Goal: Task Accomplishment & Management: Complete application form

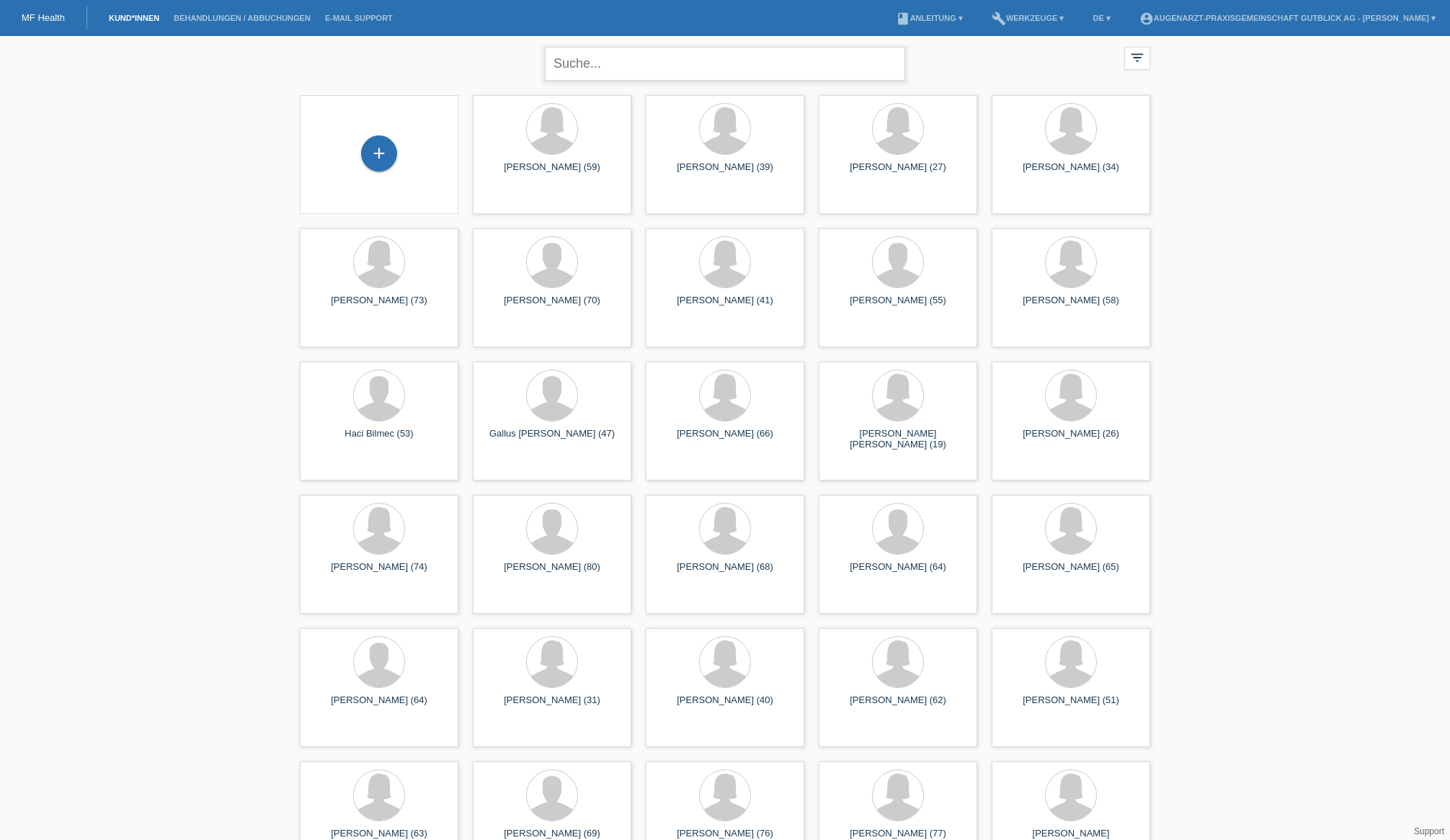
click at [586, 59] on input "text" at bounding box center [725, 64] width 360 height 34
paste input "4500297"
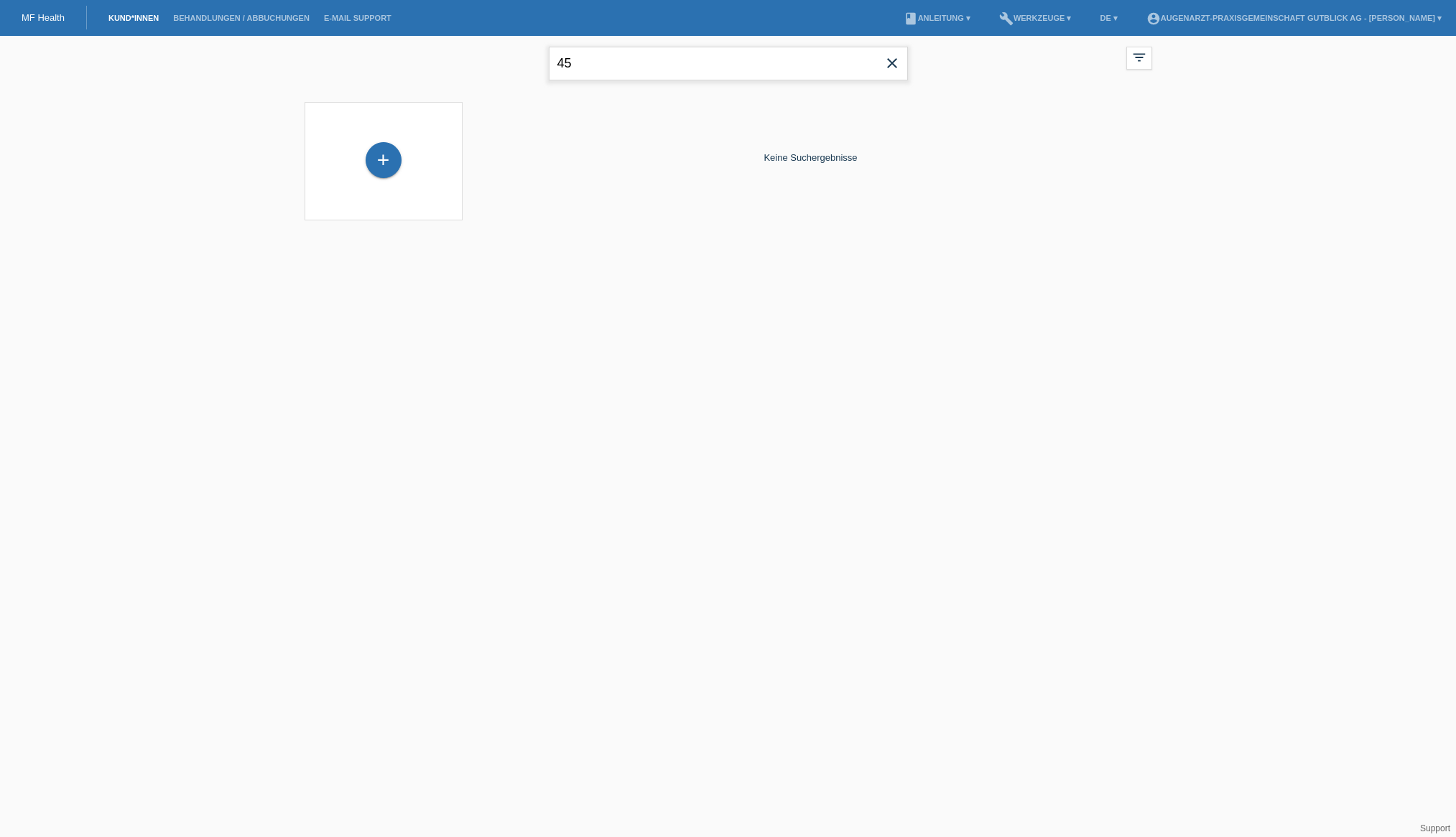
type input "4"
click at [634, 69] on input "conese" at bounding box center [728, 63] width 359 height 34
type input "conese-ciruelos"
click at [384, 155] on div "+" at bounding box center [383, 160] width 36 height 36
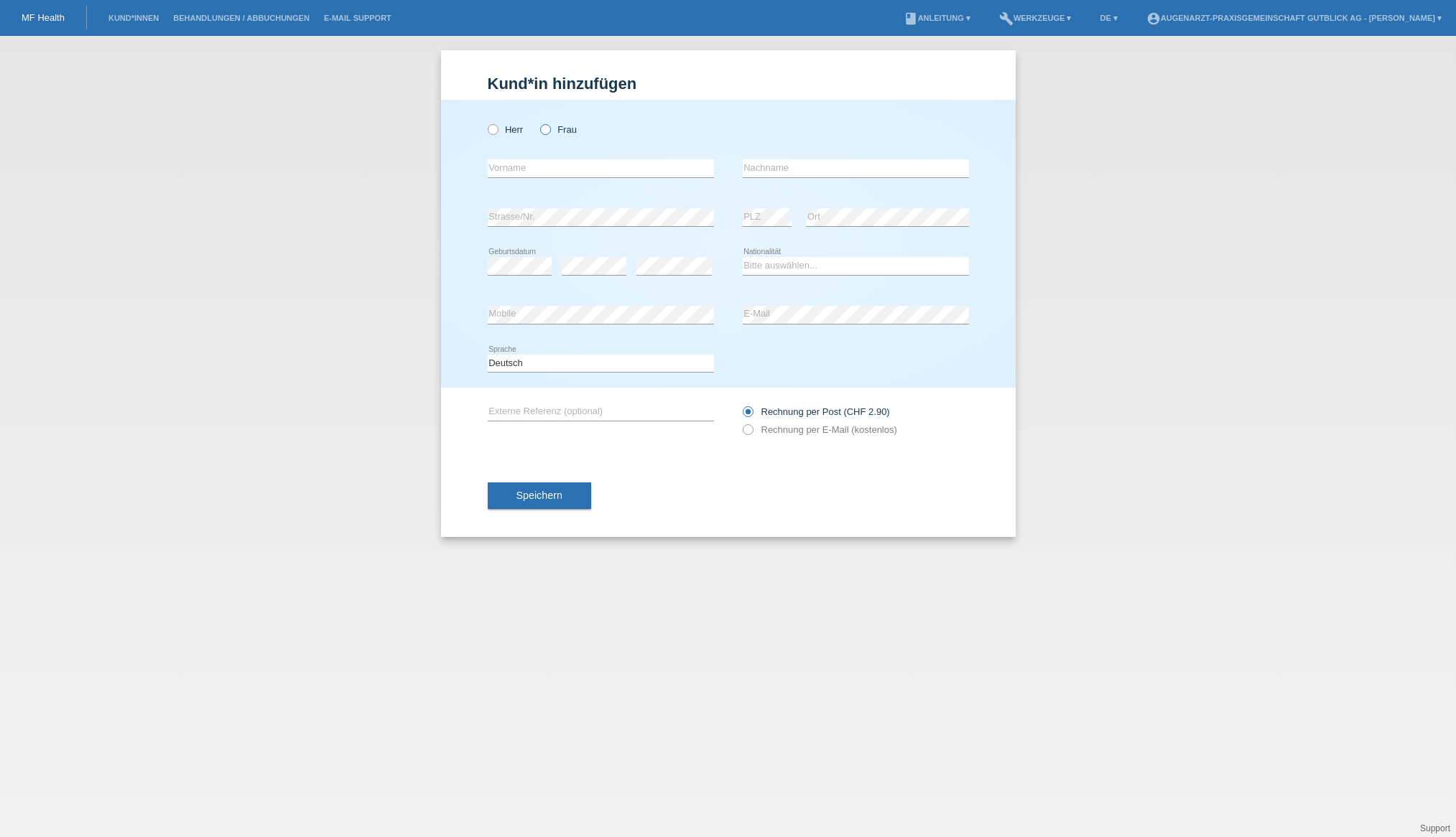
click at [538, 122] on icon at bounding box center [538, 122] width 0 height 0
click at [549, 130] on input "Frau" at bounding box center [545, 129] width 9 height 9
radio input "true"
click at [515, 171] on input "text" at bounding box center [600, 168] width 226 height 18
type input "Africa"
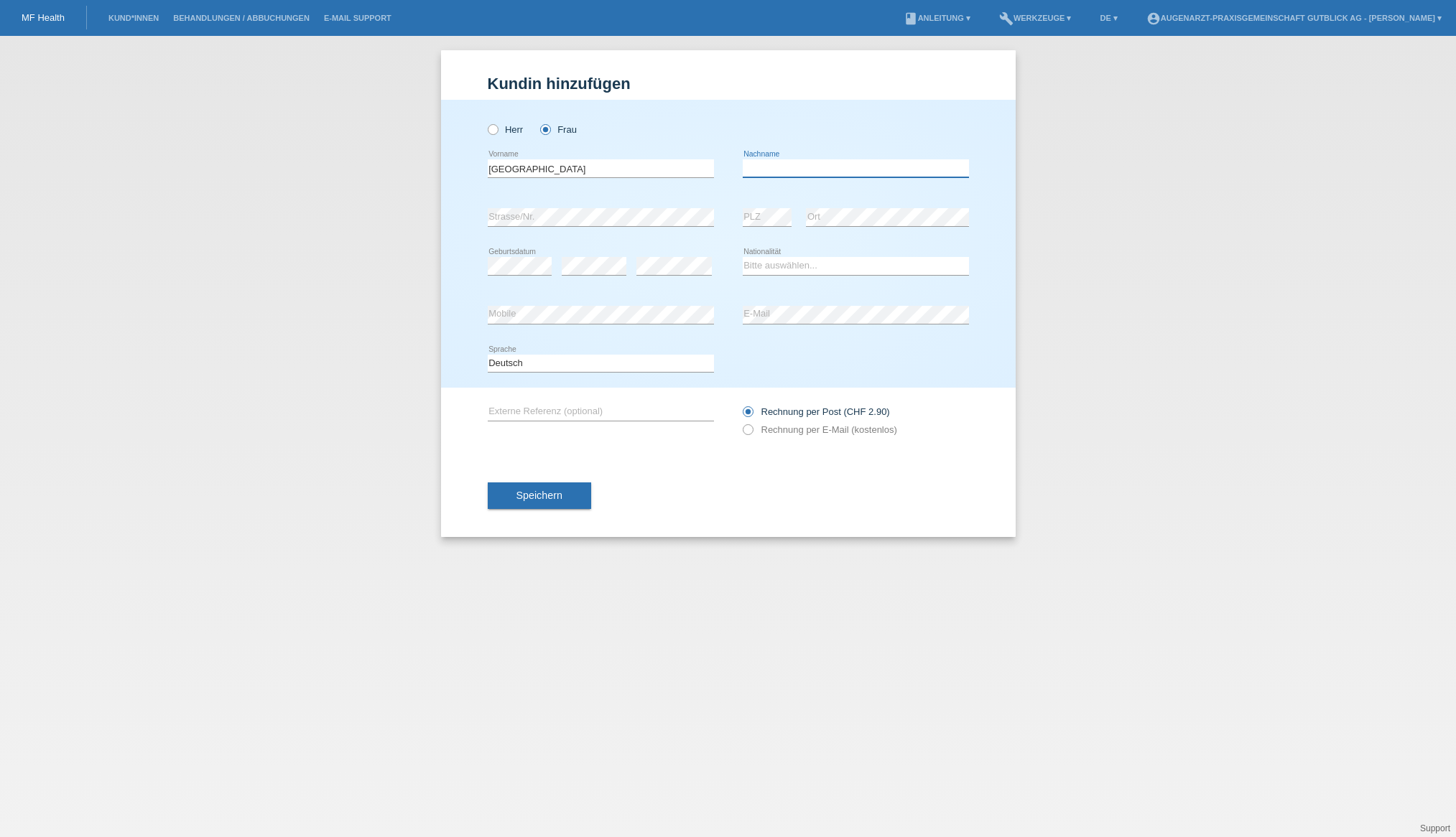
click at [751, 164] on input "text" at bounding box center [855, 168] width 226 height 18
type input "Conese-Ciruelos"
click at [771, 265] on select "Bitte auswählen... Schweiz Deutschland Liechtenstein Österreich ------------ Af…" at bounding box center [855, 266] width 226 height 17
click at [766, 267] on select "Bitte auswählen... Schweiz Deutschland Liechtenstein Österreich ------------ Af…" at bounding box center [855, 266] width 226 height 17
click at [505, 411] on input "text" at bounding box center [600, 411] width 226 height 18
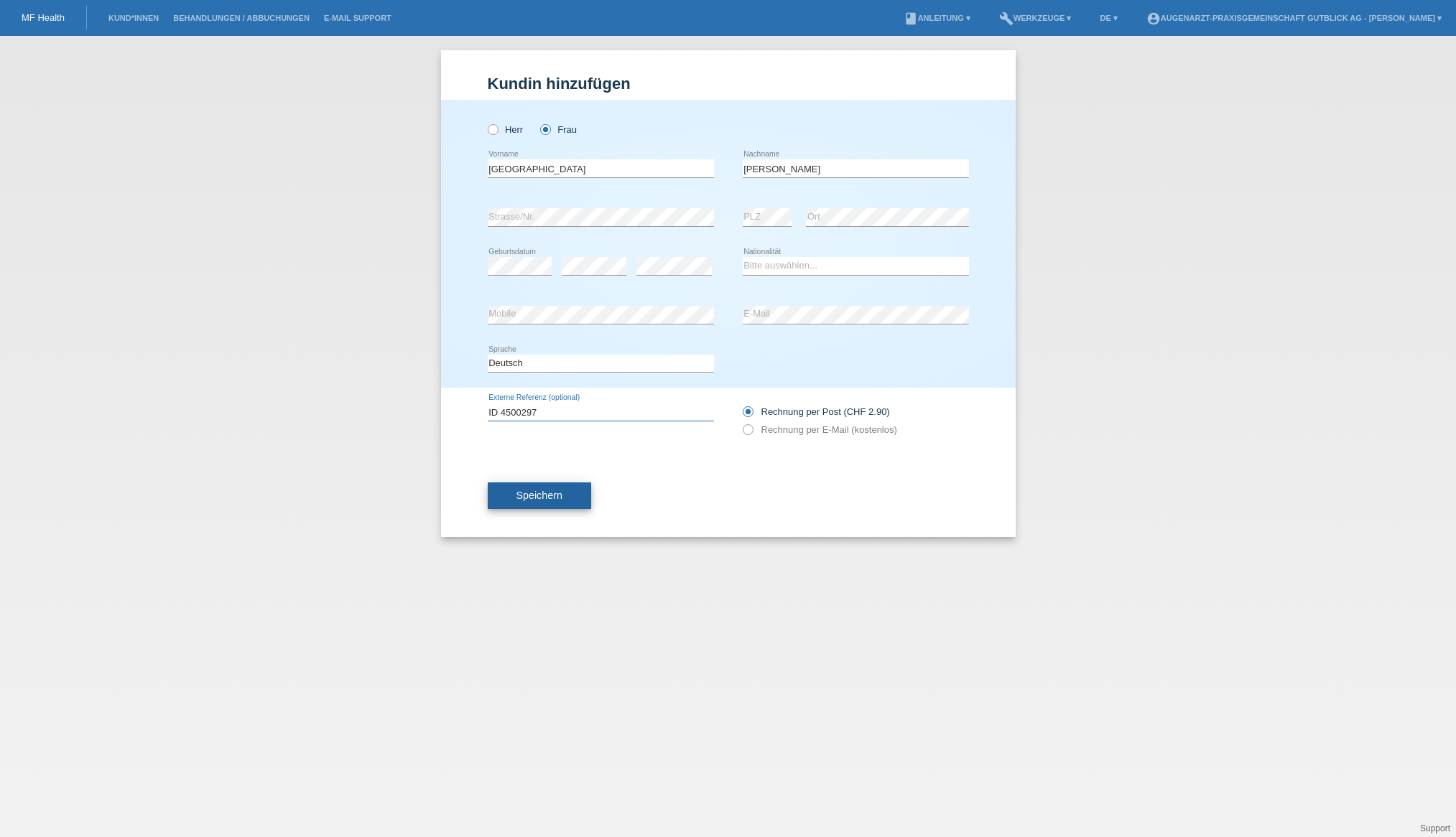
type input "ID 4500297"
click at [544, 500] on span "Speichern" at bounding box center [539, 495] width 46 height 12
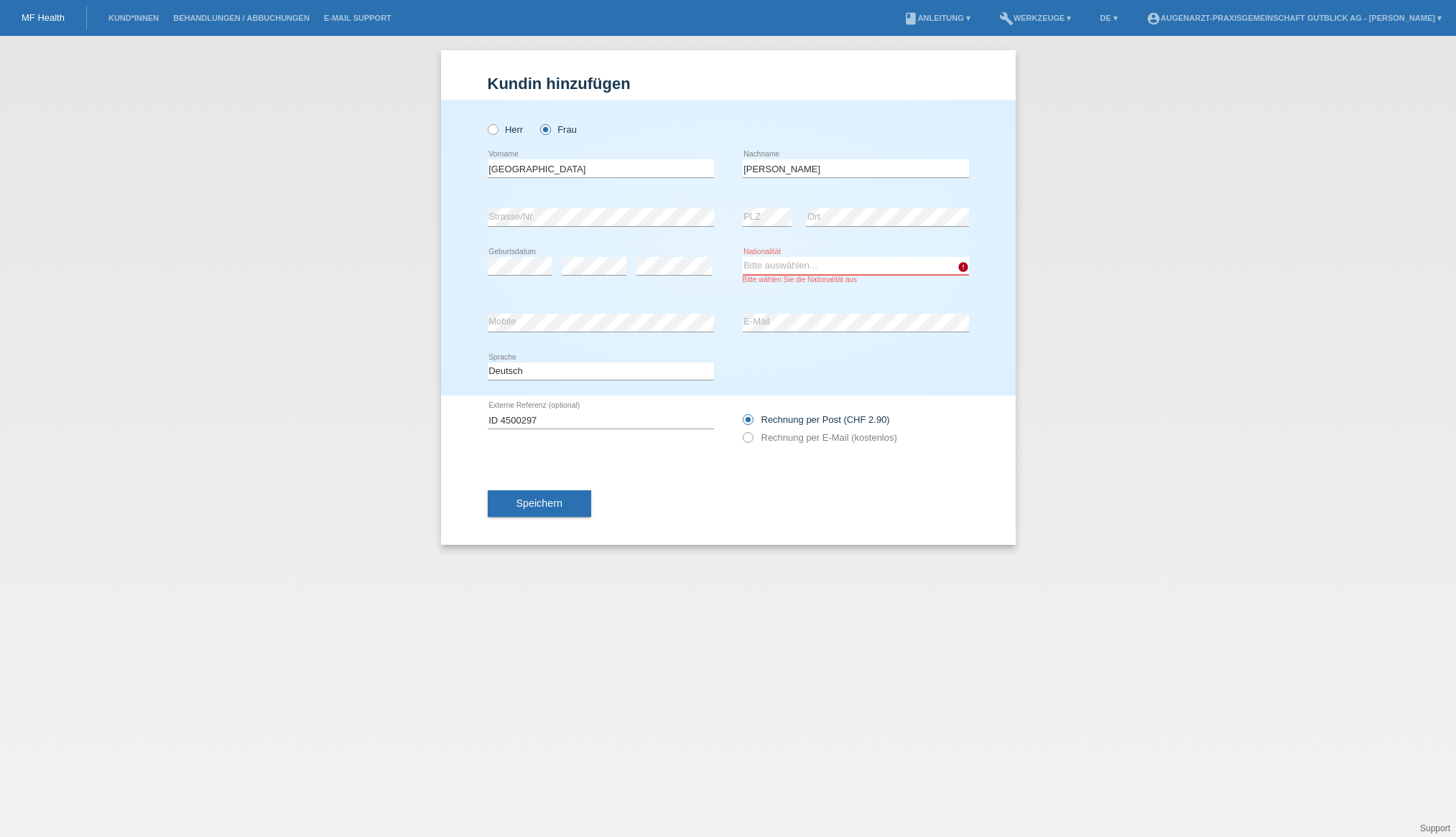
click at [760, 268] on select "Bitte auswählen... Schweiz Deutschland Liechtenstein Österreich ------------ Af…" at bounding box center [855, 266] width 226 height 17
click at [742, 258] on select "Bitte auswählen... Schweiz Deutschland Liechtenstein Österreich ------------ Af…" at bounding box center [855, 266] width 226 height 17
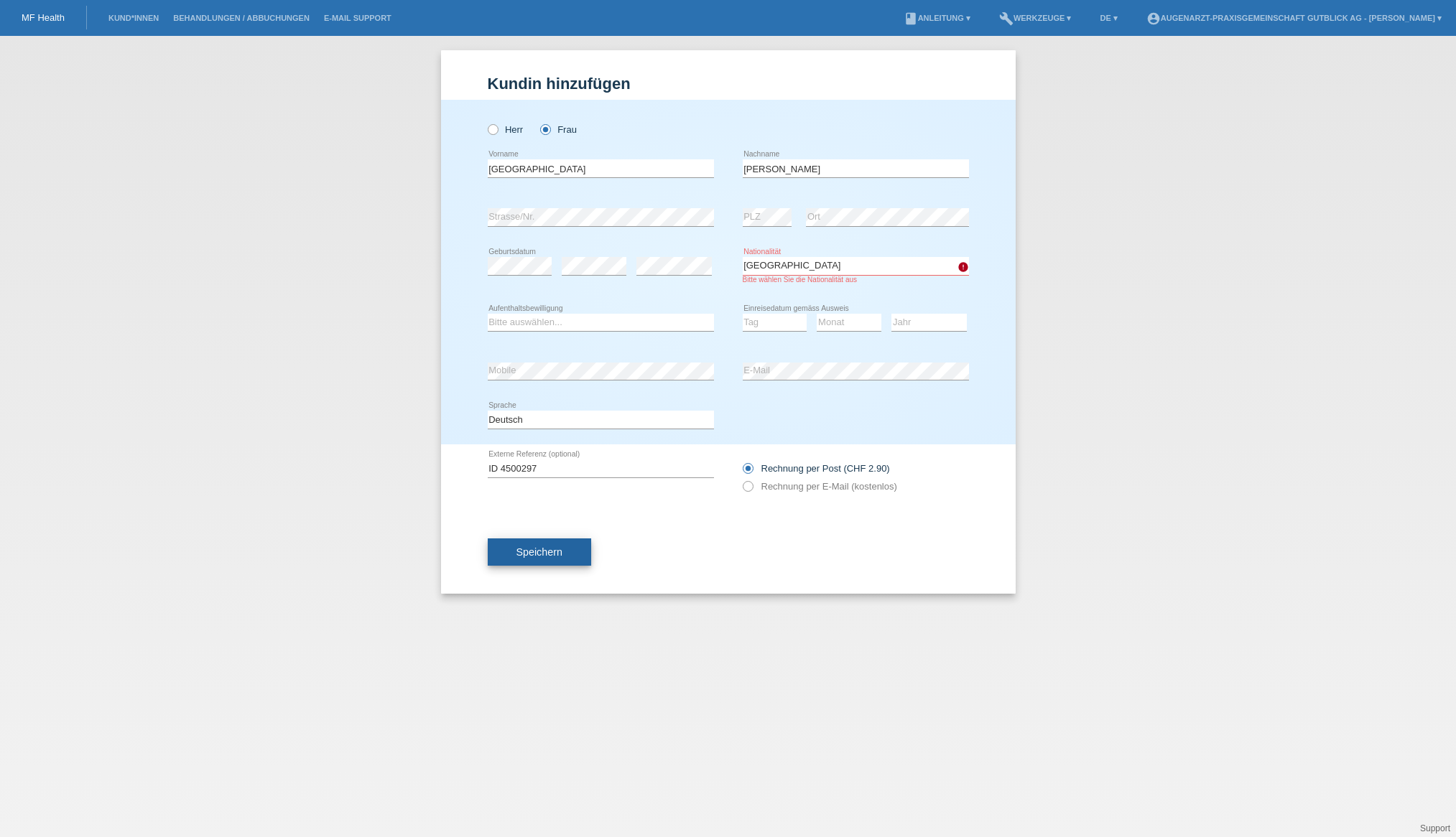
click at [534, 555] on span "Speichern" at bounding box center [539, 552] width 46 height 12
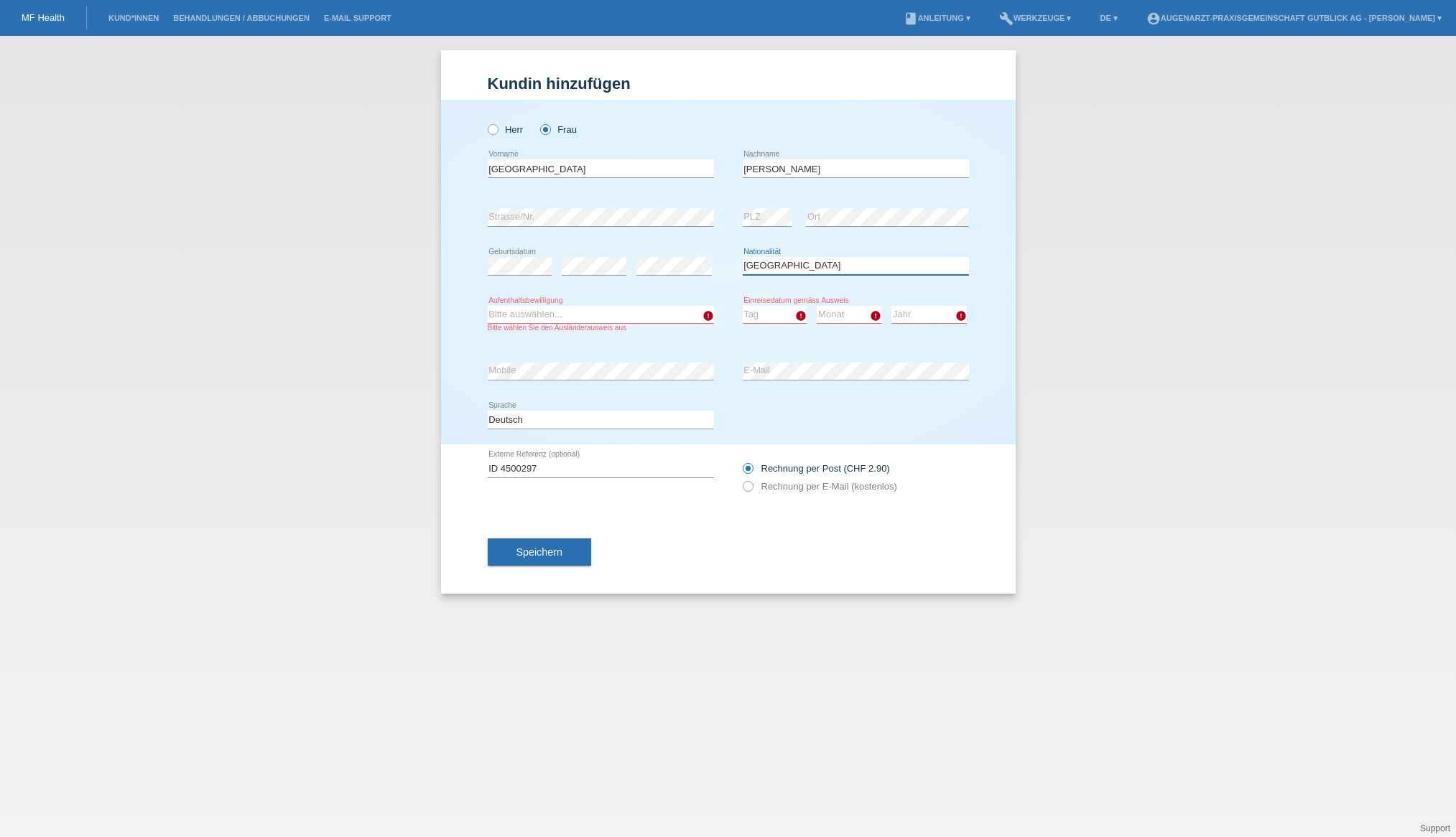
click at [793, 266] on select "Bitte auswählen... Schweiz Deutschland Liechtenstein Österreich ------------ Af…" at bounding box center [855, 266] width 226 height 17
select select "ES"
click at [742, 258] on select "Bitte auswählen... Schweiz Deutschland Liechtenstein Österreich ------------ Af…" at bounding box center [855, 266] width 226 height 17
click at [649, 312] on select "Bitte auswählen... C B B - Flüchtlingsstatus Andere" at bounding box center [600, 314] width 226 height 17
select select "C"
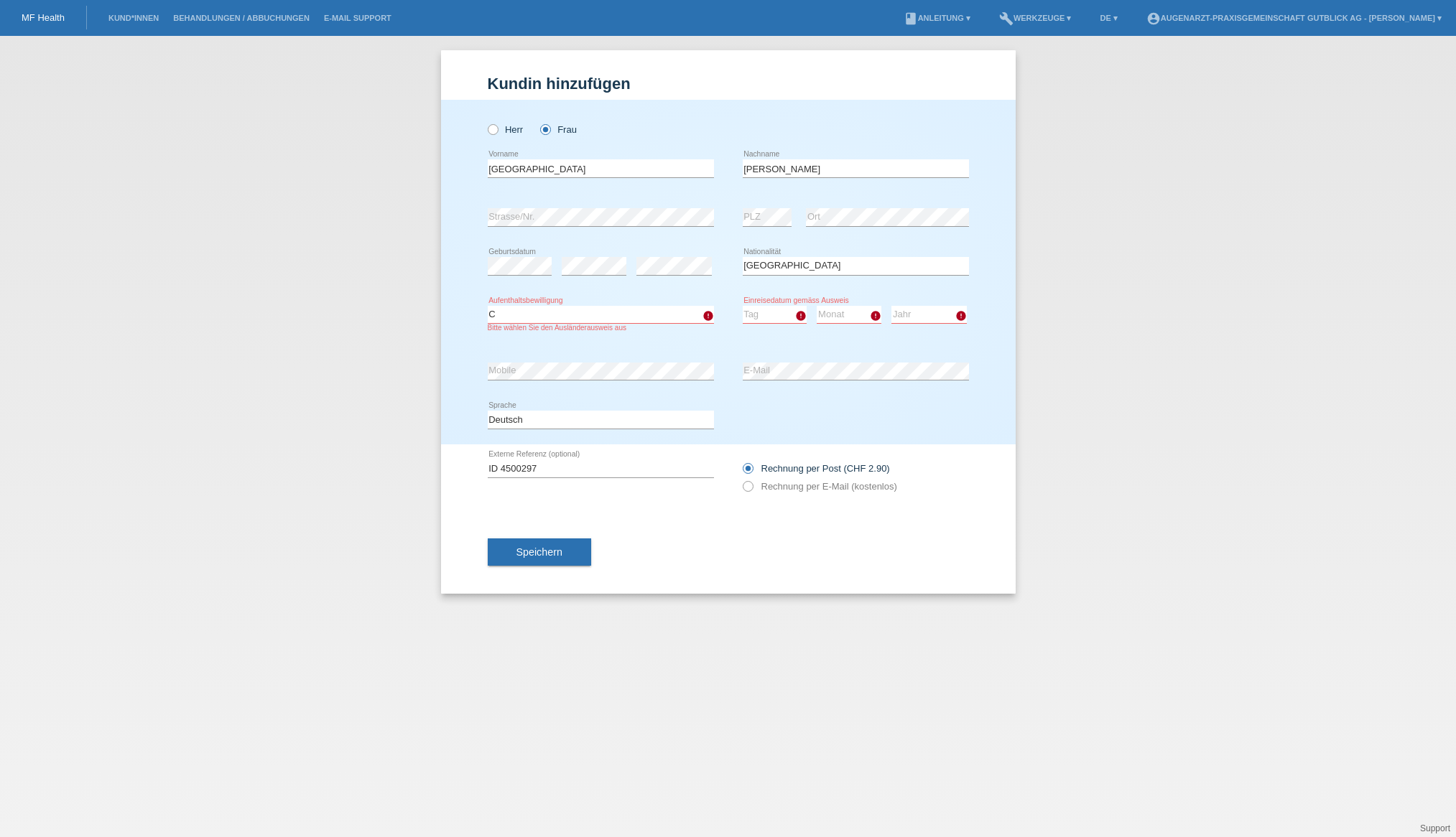
click at [487, 306] on select "Bitte auswählen... C B B - Flüchtlingsstatus Andere" at bounding box center [600, 314] width 226 height 17
click at [772, 316] on select "Tag 01 02 03 04 05 06 07 08 09 10 11" at bounding box center [775, 314] width 65 height 17
select select "19"
click at [742, 306] on select "Tag 01 02 03 04 05 06 07 08 09 10 11" at bounding box center [775, 314] width 65 height 17
click at [846, 315] on select "Monat 01 02 03 04 05 06 07 08 09 10 11" at bounding box center [849, 314] width 65 height 17
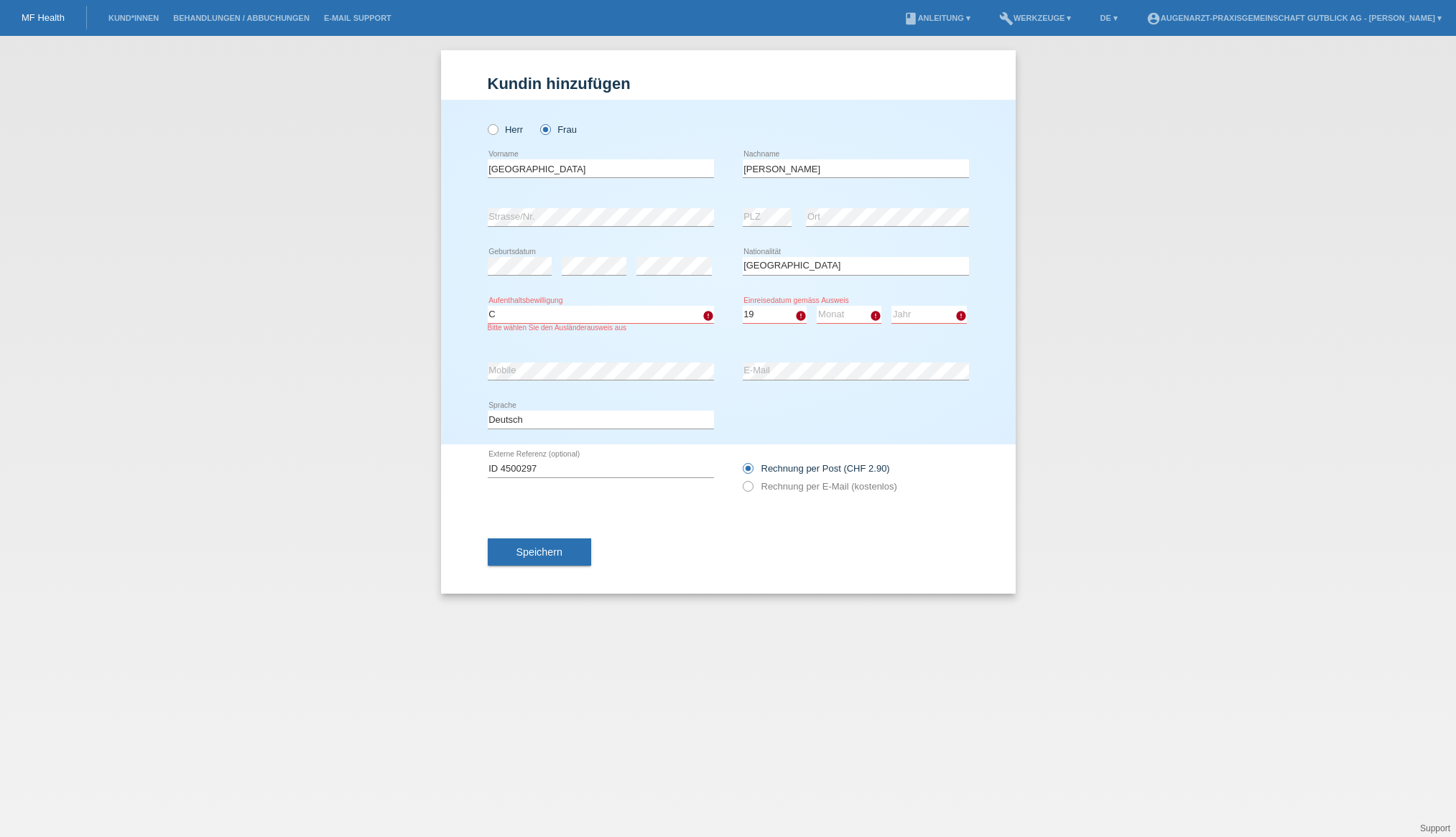
select select "05"
click at [817, 306] on select "Monat 01 02 03 04 05 06 07 08 09 10 11" at bounding box center [849, 314] width 65 height 17
click at [914, 311] on select "Jahr 2025 2024 2023 2022 2021 2020 2019 2018 2017 2016 2015 2014 2013 2012 2011…" at bounding box center [929, 314] width 75 height 17
select select "1973"
click at [891, 306] on select "Jahr 2025 2024 2023 2022 2021 2020 2019 2018 2017 2016 2015 2014 2013 2012 2011…" at bounding box center [929, 314] width 75 height 17
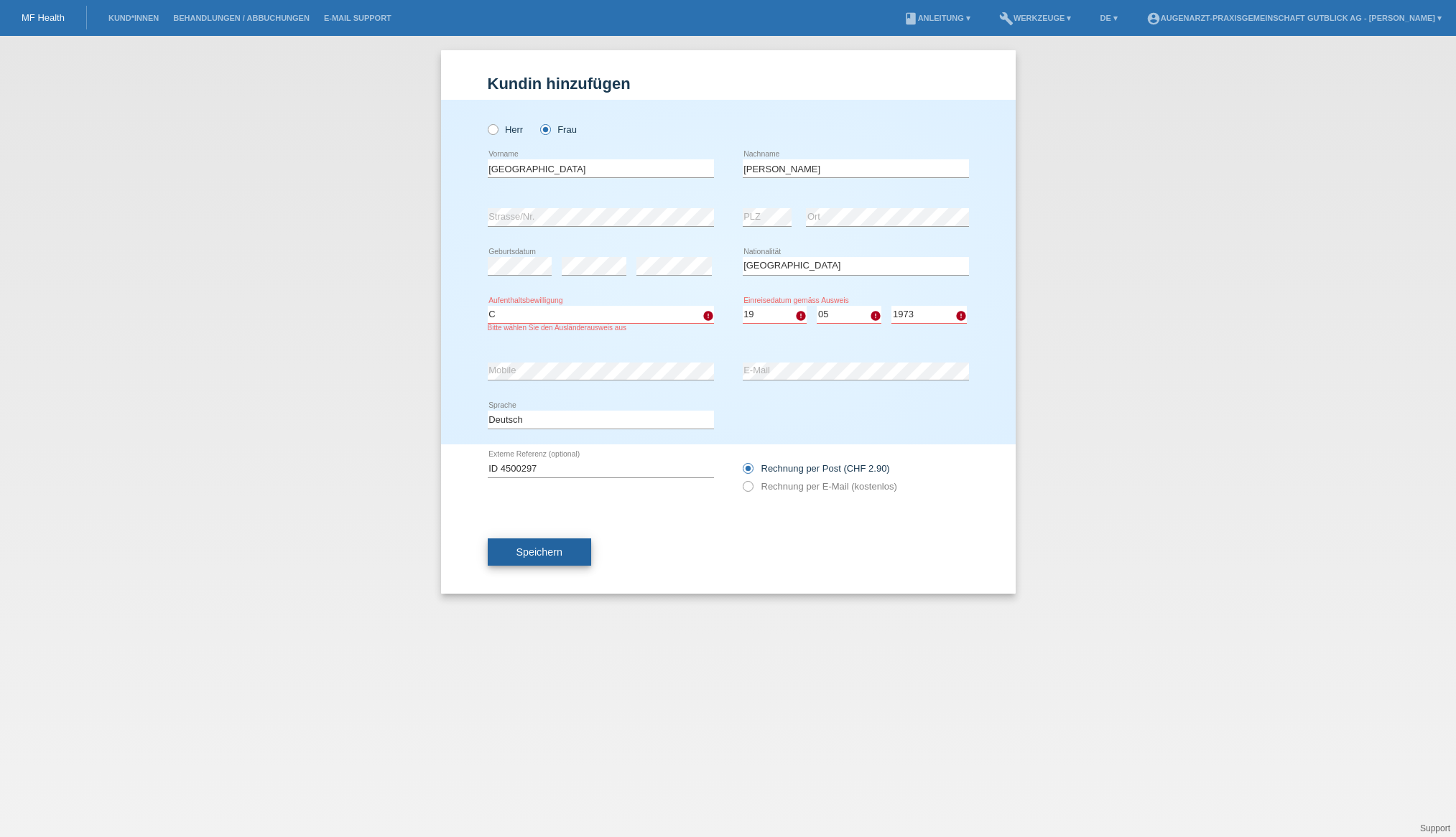
click at [536, 555] on span "Speichern" at bounding box center [539, 552] width 46 height 12
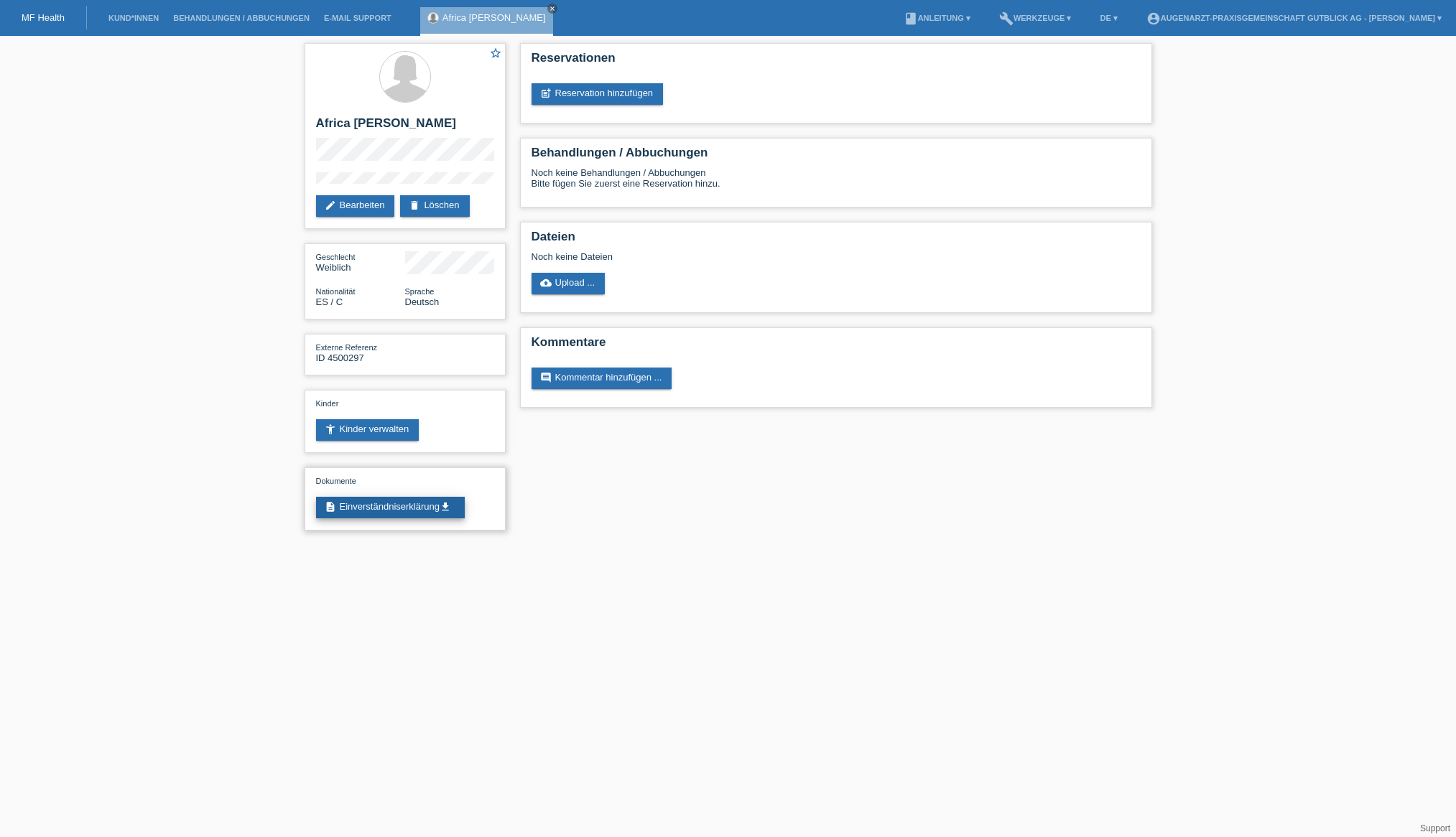
click at [408, 512] on link "description Einverständniserklärung get_app" at bounding box center [390, 508] width 149 height 22
click at [611, 94] on link "post_add Reservation hinzufügen" at bounding box center [597, 94] width 132 height 22
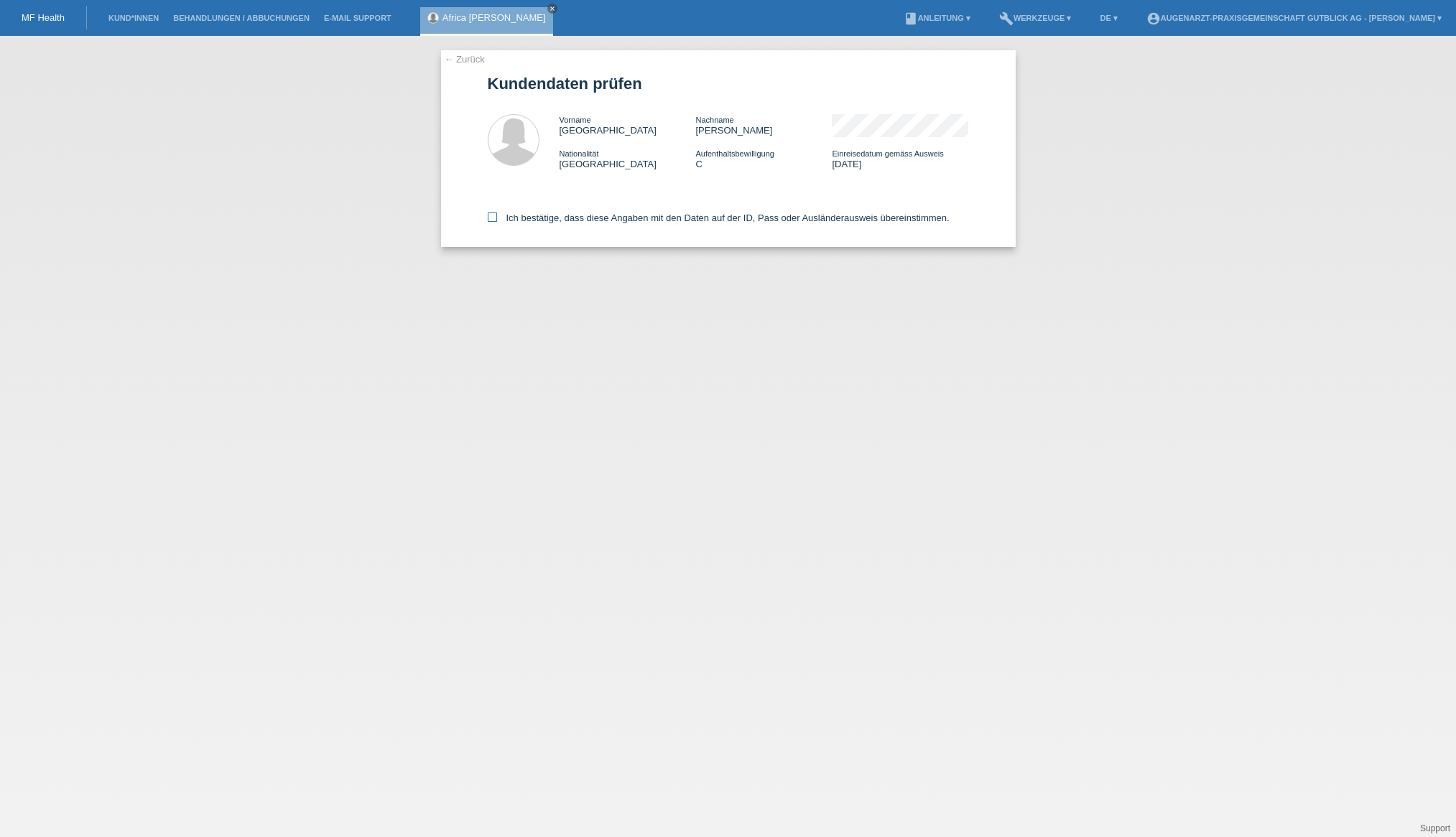
click at [491, 219] on icon at bounding box center [492, 217] width 9 height 9
click at [491, 219] on input "Ich bestätige, dass diese Angaben mit den Daten auf der ID, Pass oder Ausländer…" at bounding box center [492, 217] width 9 height 9
checkbox input "true"
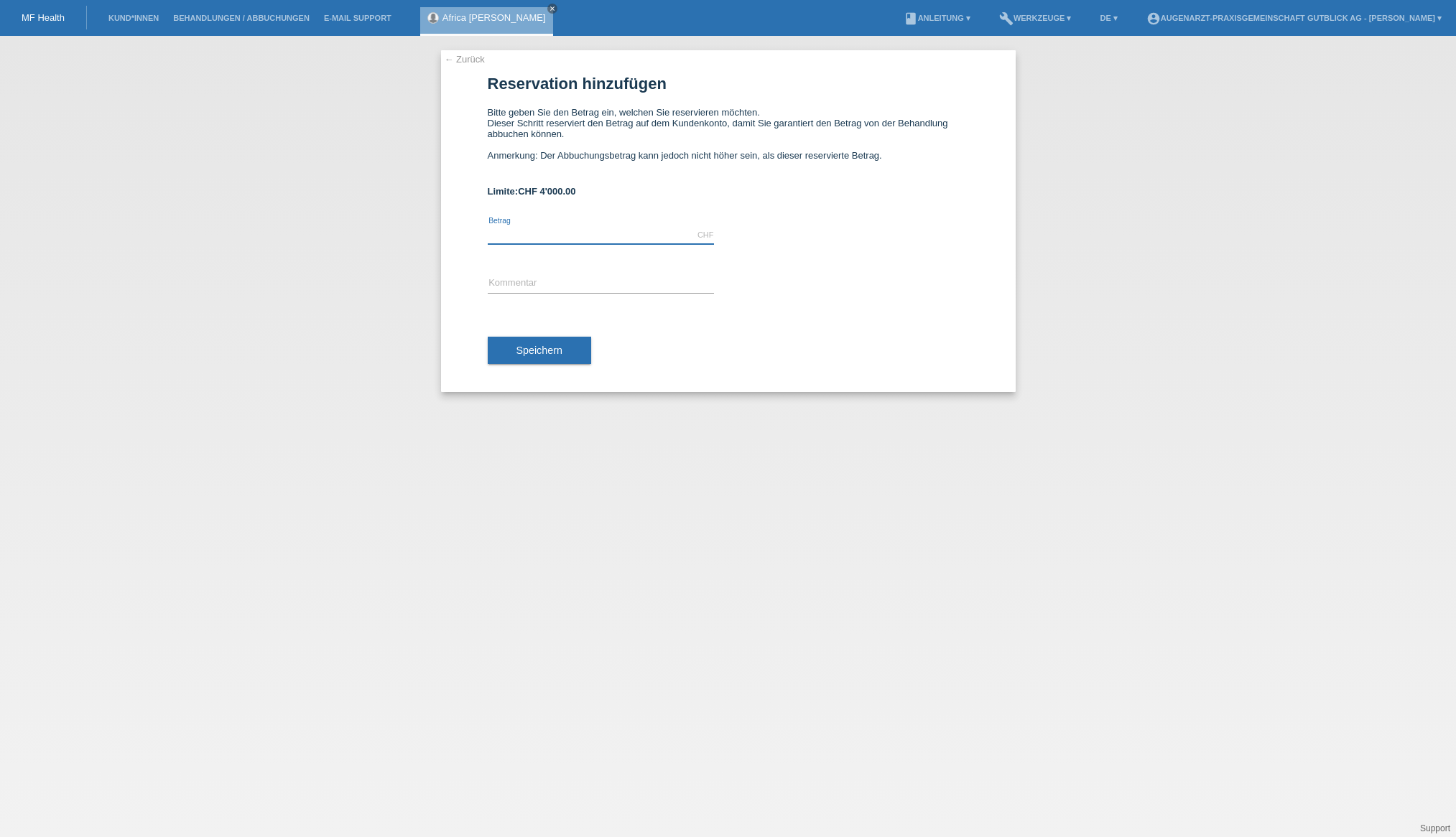
click at [505, 241] on input "text" at bounding box center [600, 235] width 226 height 18
type input "1"
type input "1480.00"
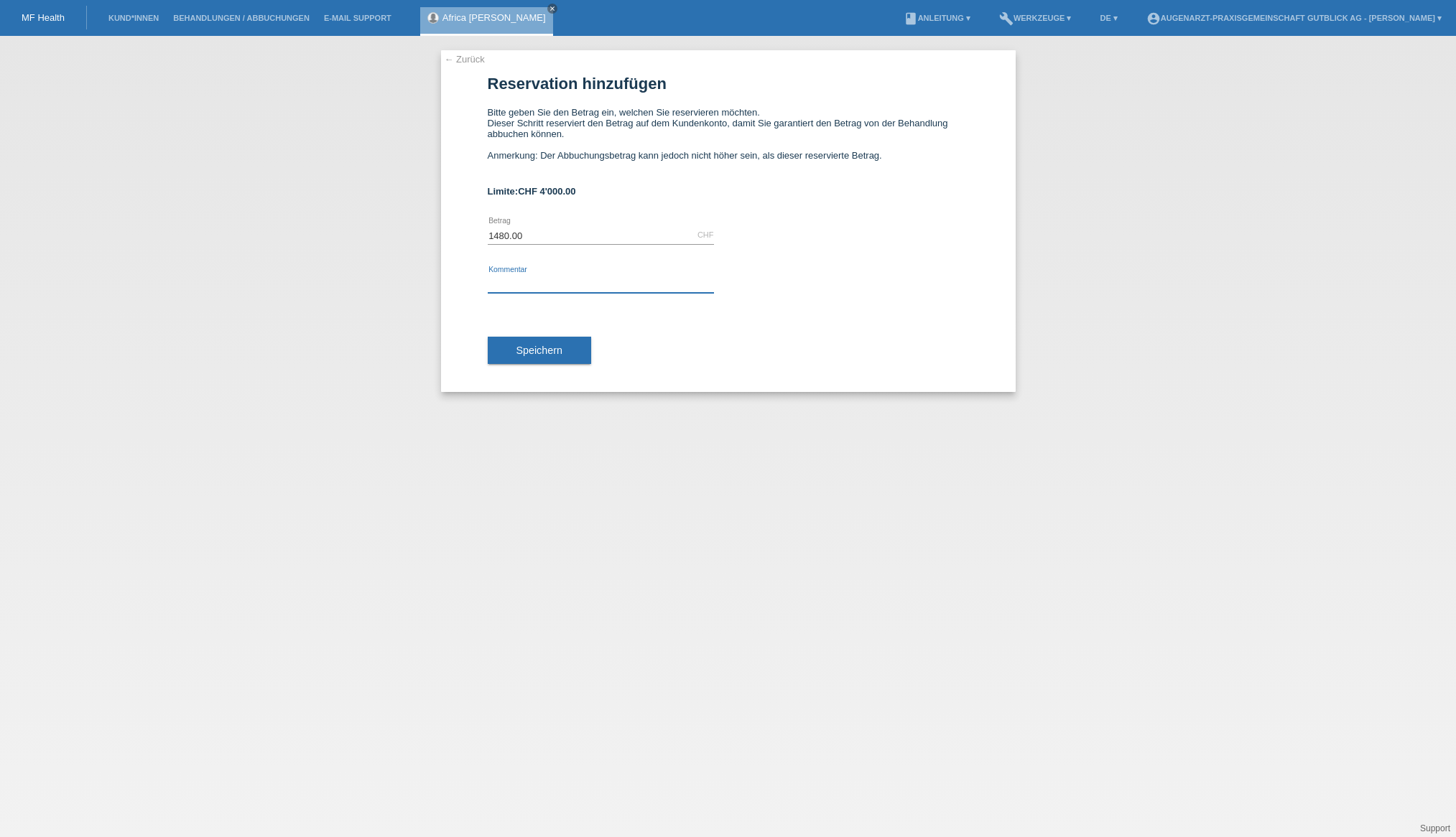
click at [495, 287] on input "text" at bounding box center [600, 284] width 226 height 18
type input "Komfortpaket IOL Linse"
click at [527, 354] on span "Speichern" at bounding box center [539, 350] width 46 height 12
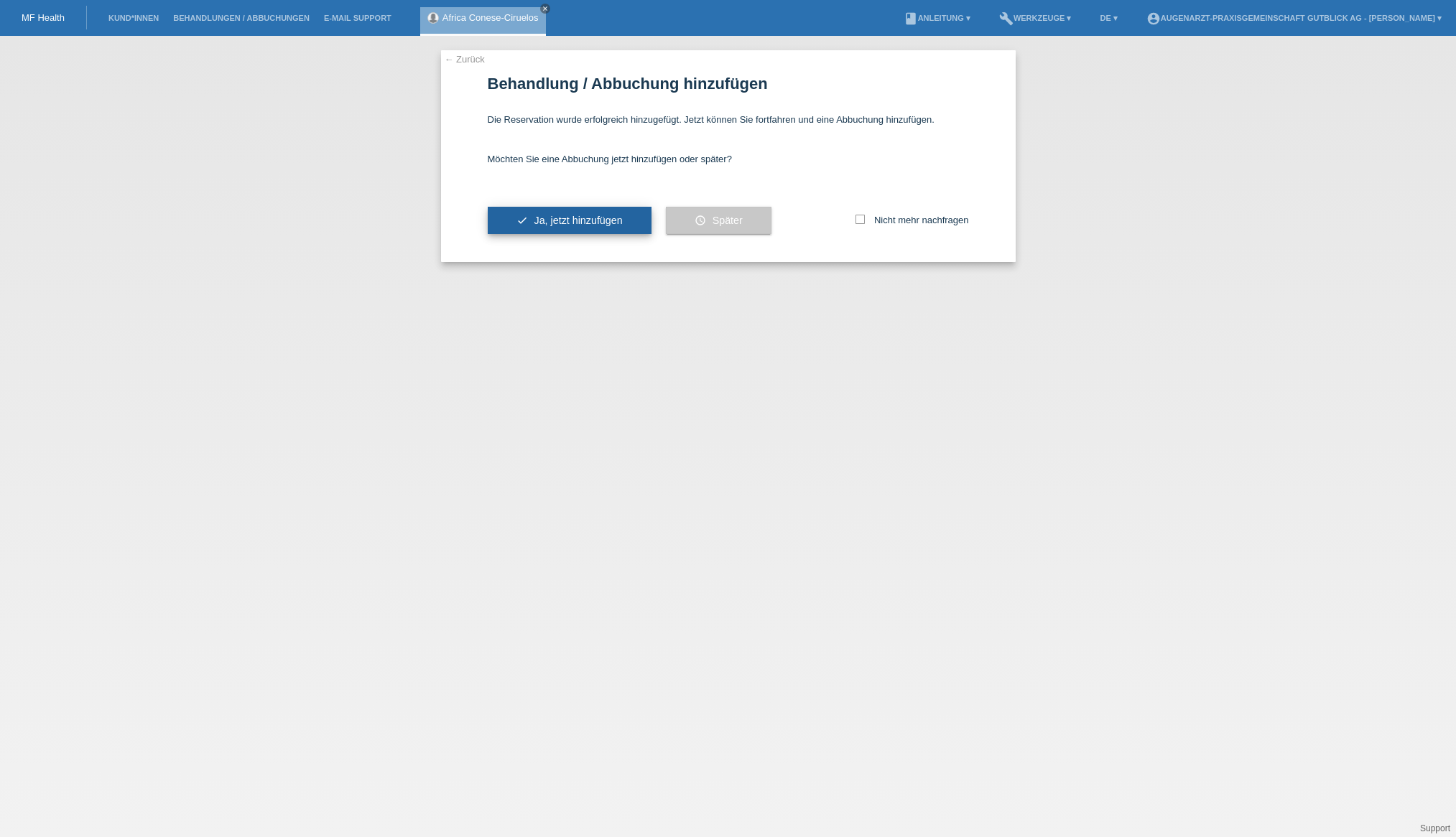
click at [568, 218] on span "Ja, jetzt hinzufügen" at bounding box center [577, 220] width 88 height 12
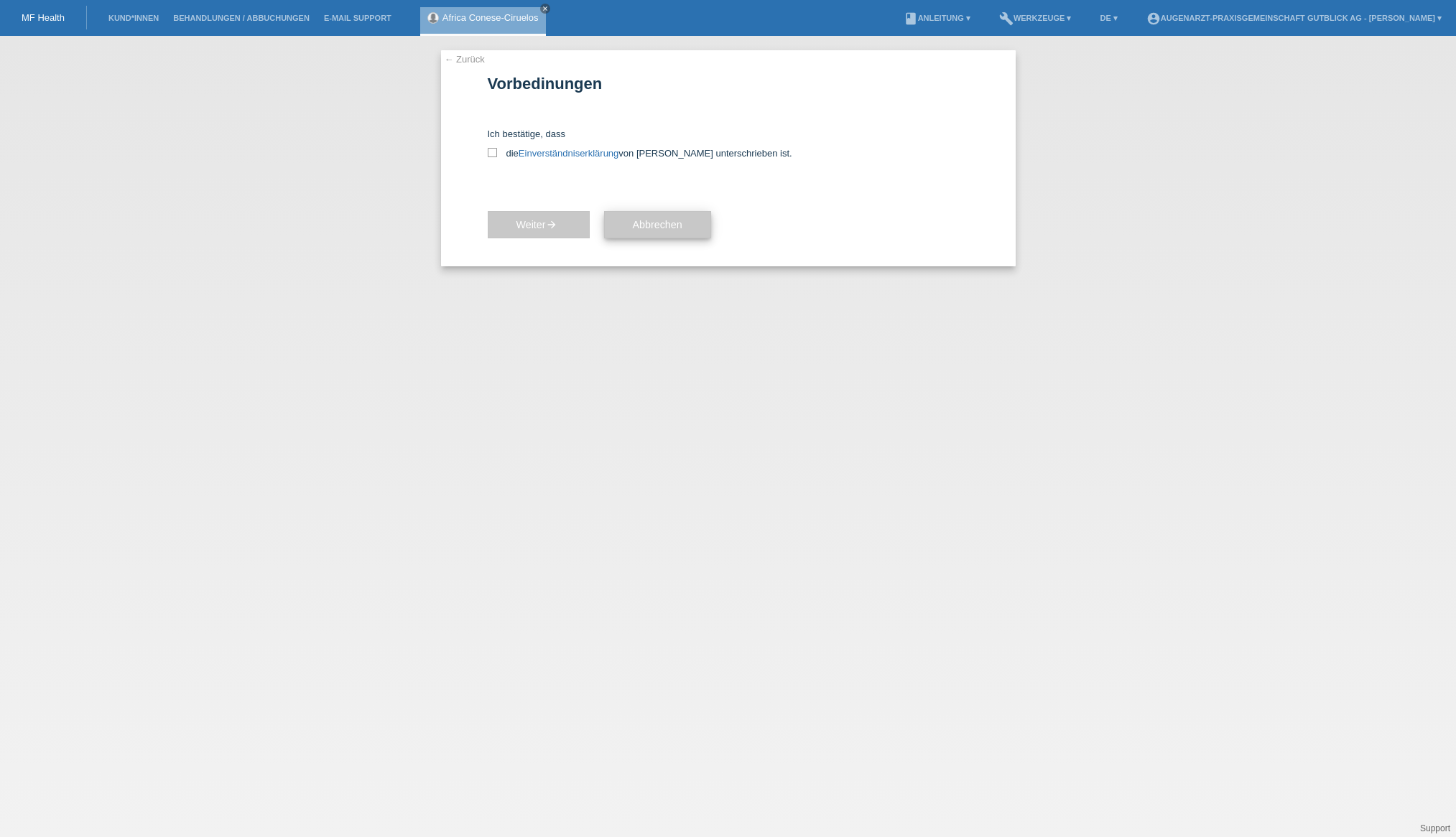
click at [629, 230] on button "Abbrechen" at bounding box center [657, 225] width 107 height 27
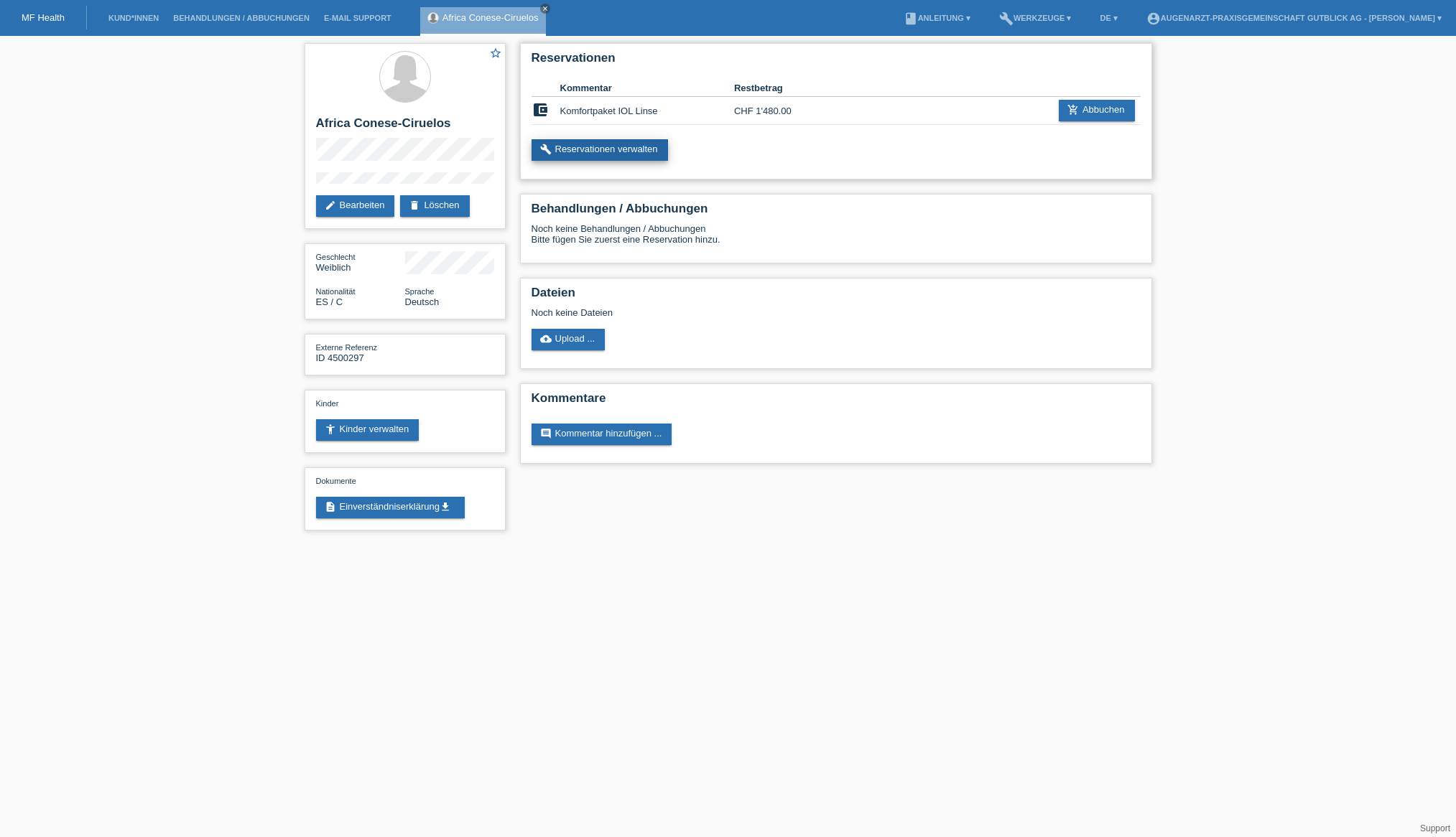
click at [648, 148] on link "build Reservationen verwalten" at bounding box center [599, 150] width 136 height 22
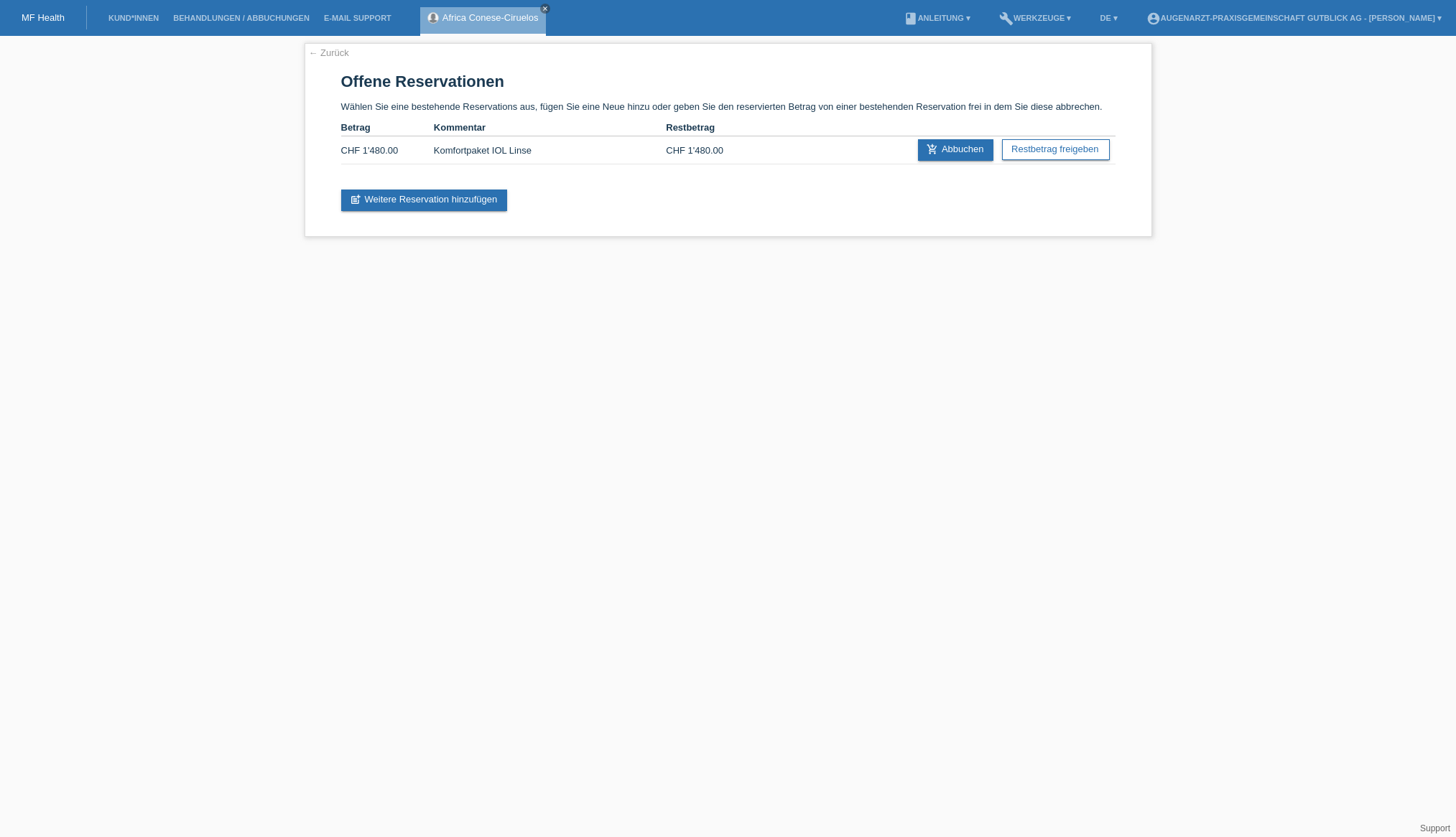
click at [714, 251] on html "MF Health Kund*innen Behandlungen / Abbuchungen E-Mail Support Africa Conese-Ci…" at bounding box center [728, 125] width 1456 height 251
